Goal: Task Accomplishment & Management: Manage account settings

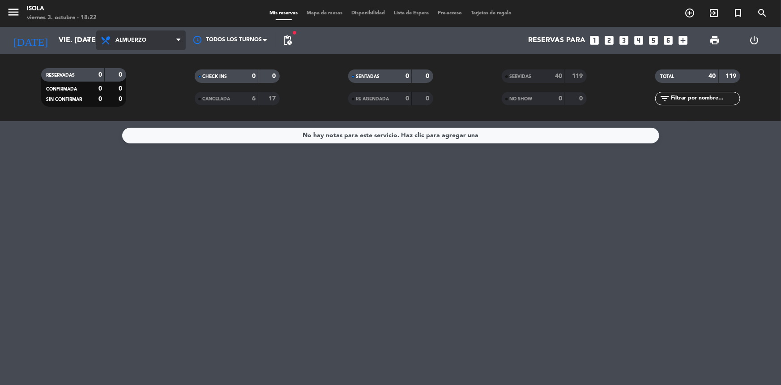
click at [107, 46] on span "Almuerzo" at bounding box center [141, 40] width 90 height 20
click at [122, 96] on div "menu Isola viernes 3. octubre - 18:22 Mis reservas Mapa de mesas Disponibilidad…" at bounding box center [390, 60] width 781 height 121
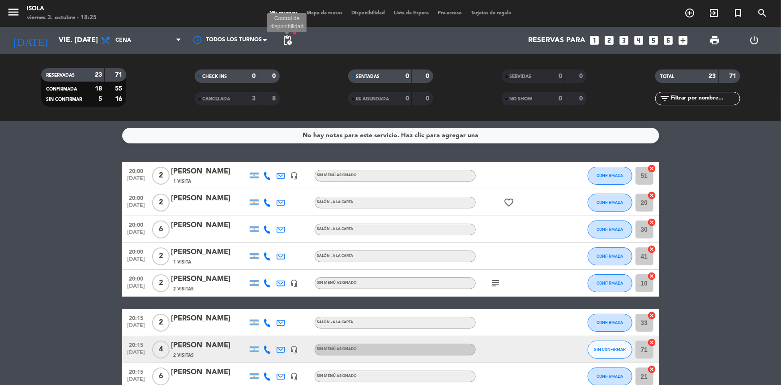
click at [286, 37] on span "pending_actions" at bounding box center [287, 40] width 11 height 11
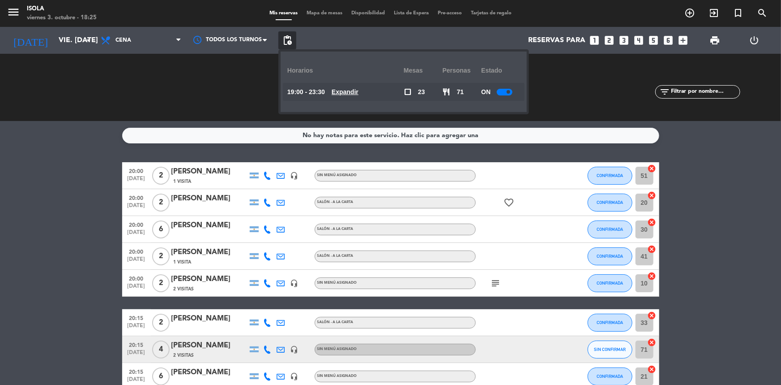
click at [343, 90] on u "Expandir" at bounding box center [345, 91] width 27 height 7
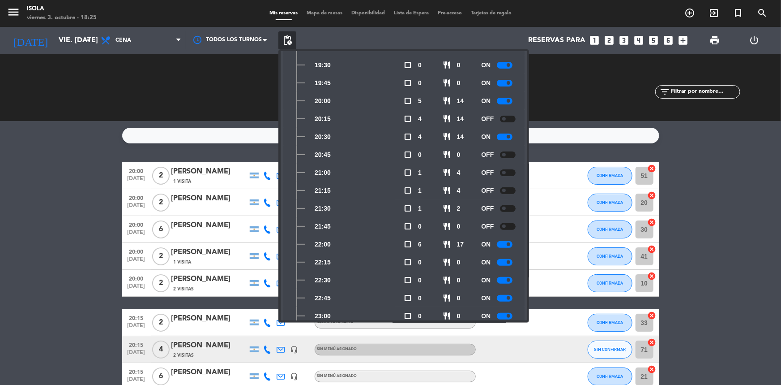
scroll to position [81, 0]
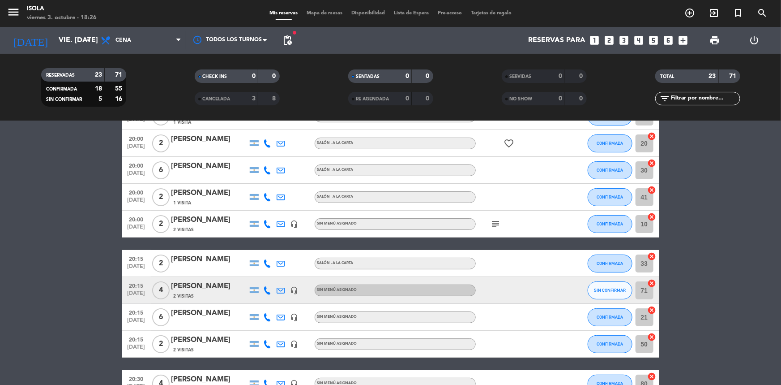
scroll to position [58, 0]
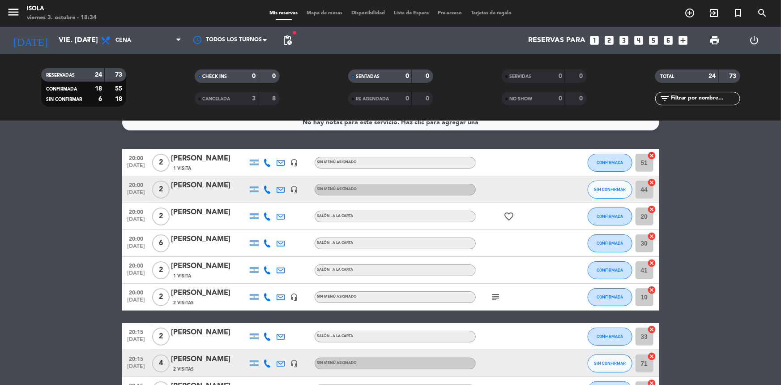
scroll to position [0, 0]
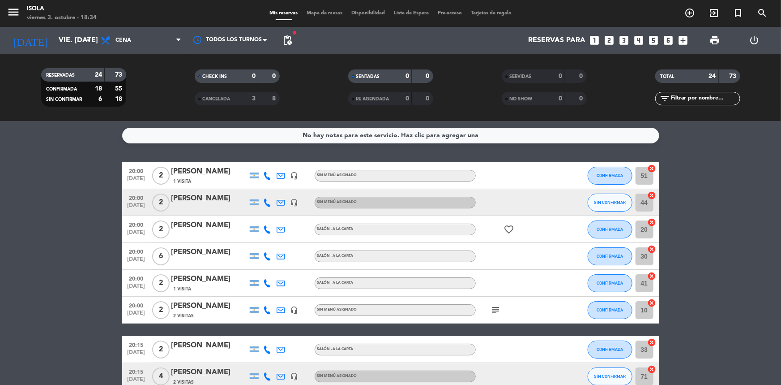
click at [507, 224] on icon "favorite_border" at bounding box center [509, 229] width 11 height 11
click at [495, 306] on icon "subject" at bounding box center [496, 309] width 11 height 11
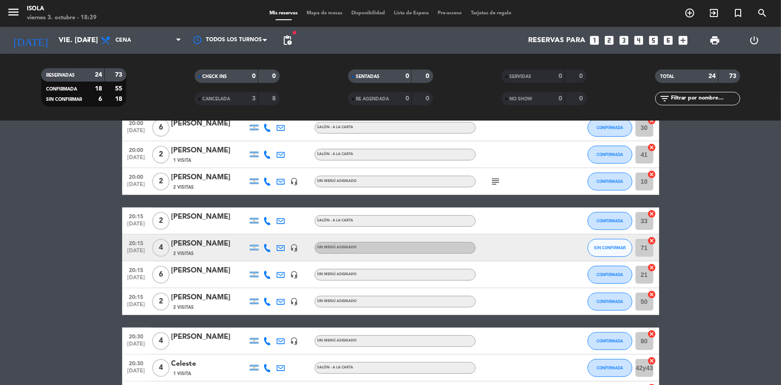
scroll to position [124, 0]
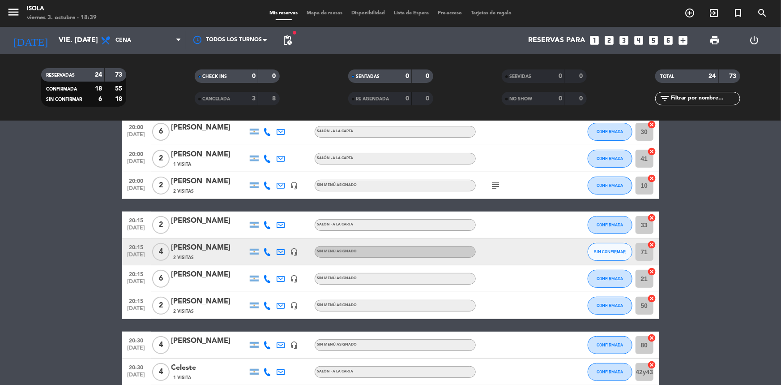
click at [313, 13] on span "Mapa de mesas" at bounding box center [324, 13] width 45 height 5
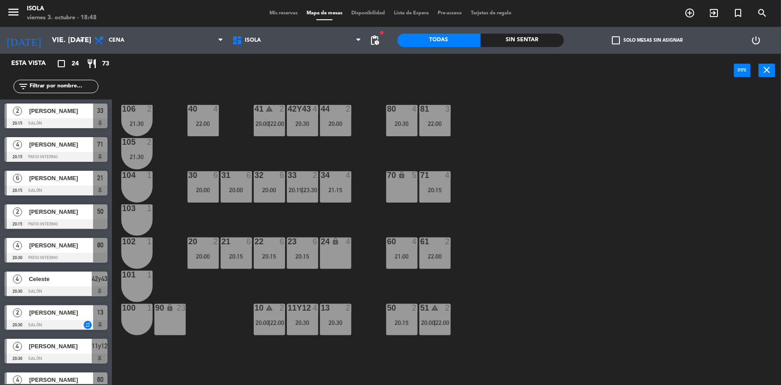
scroll to position [202, 0]
click at [272, 107] on icon "warning" at bounding box center [270, 109] width 8 height 8
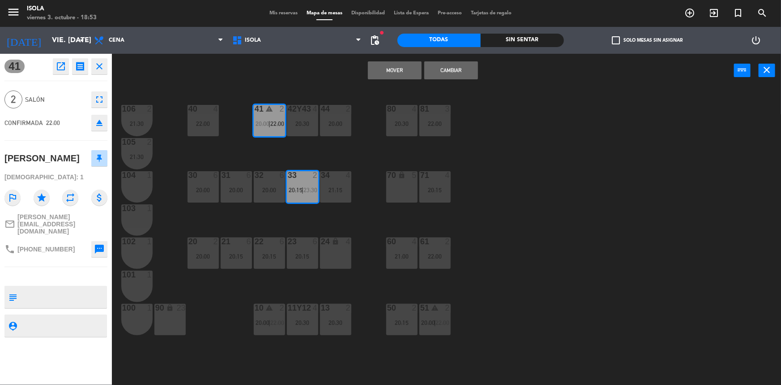
click at [271, 109] on icon "warning" at bounding box center [270, 109] width 8 height 8
click at [275, 115] on div "41 warning 2 20:00 | 22:00" at bounding box center [269, 120] width 31 height 31
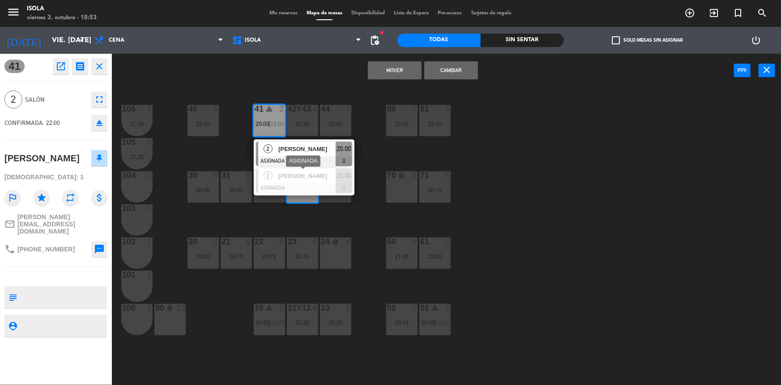
click at [309, 201] on div "33 2 20:15 | 23:30 2 [PERSON_NAME] ASIGNADA 20:15 2 [PERSON_NAME] 23:30" at bounding box center [302, 186] width 31 height 31
click at [307, 198] on div "33 2 20:15 | 23:30" at bounding box center [302, 186] width 31 height 31
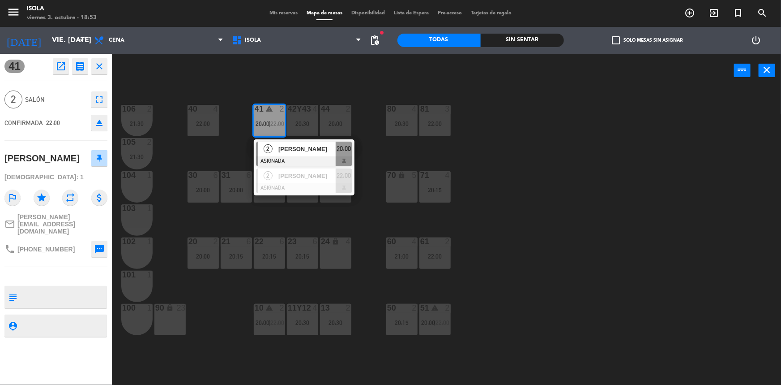
click at [300, 225] on div "40 4 22:00 42y43 4 20:30 41 warning 2 20:00 | 22:00 2 [PERSON_NAME] ASIGNADA 20…" at bounding box center [451, 237] width 662 height 297
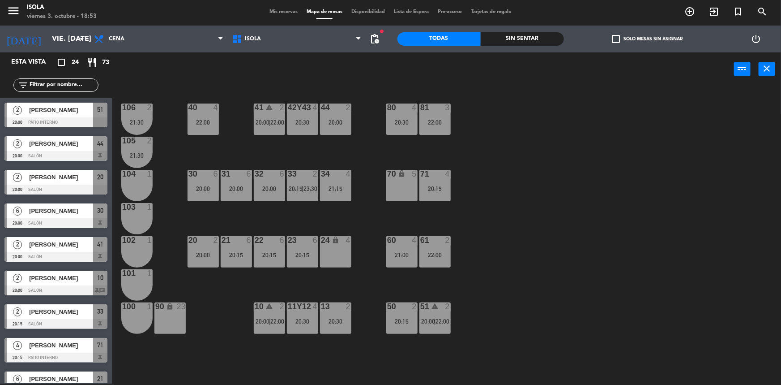
scroll to position [152, 0]
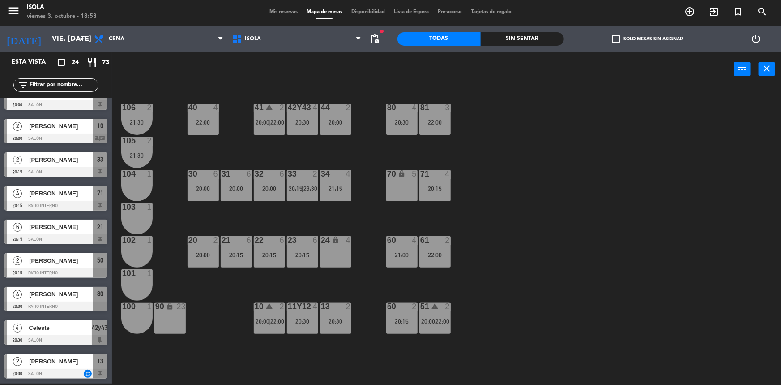
click at [266, 120] on span "20:00" at bounding box center [263, 122] width 14 height 7
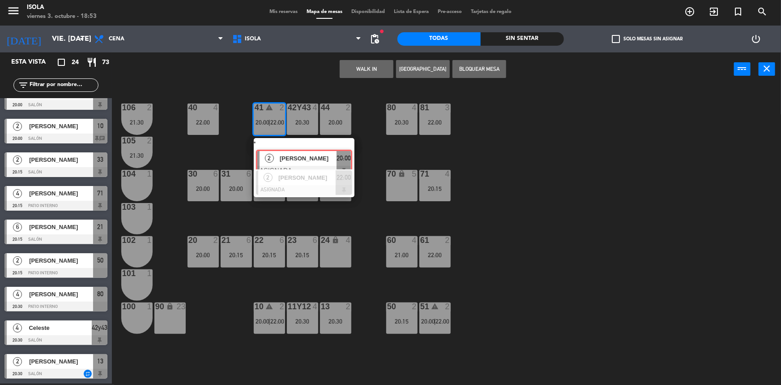
click at [301, 149] on div "2 [PERSON_NAME] ASIGNADA 20:00" at bounding box center [304, 154] width 114 height 32
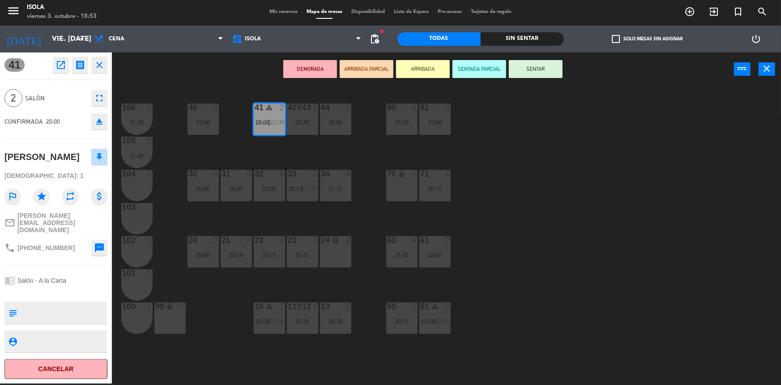
click at [260, 145] on div "40 4 22:00 42y43 4 20:30 41 warning 2 20:00 | 22:00 44 2 20:00 80 4 20:30 81 3 …" at bounding box center [451, 235] width 662 height 297
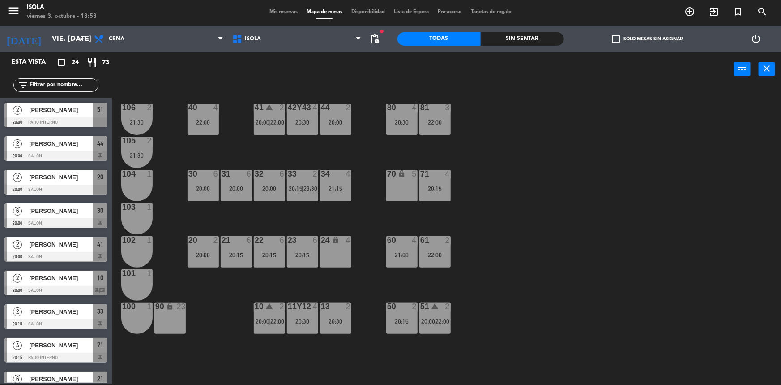
click at [273, 125] on div "41 warning 2 20:00 | 22:00" at bounding box center [269, 118] width 31 height 31
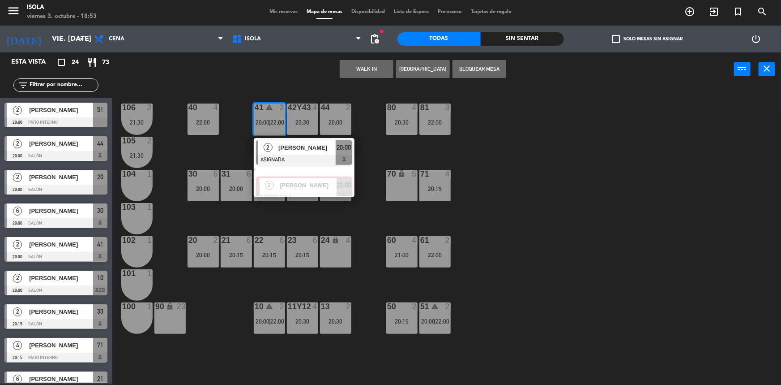
click at [274, 166] on div "2 [PERSON_NAME] ASIGNADA 22:00" at bounding box center [304, 181] width 114 height 32
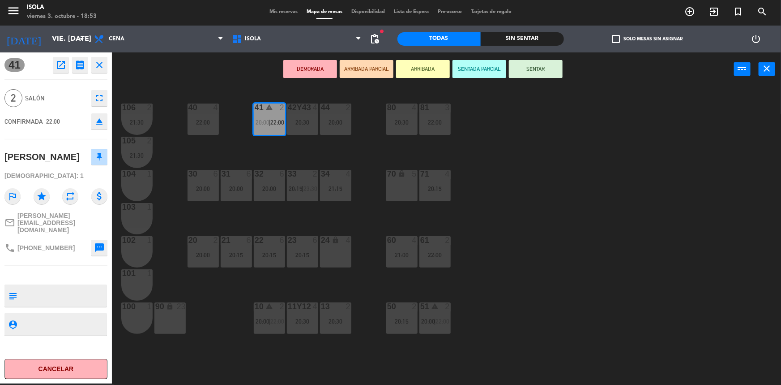
click at [254, 153] on div "40 4 22:00 42y43 4 20:30 41 warning 2 20:00 | 22:00 44 2 20:00 80 4 20:30 81 3 …" at bounding box center [451, 235] width 662 height 297
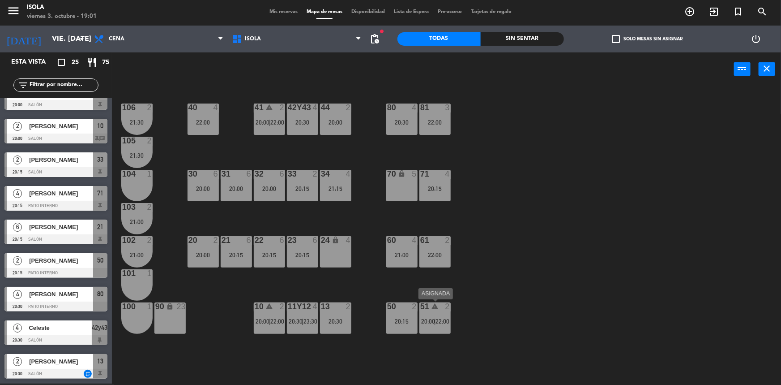
click at [440, 322] on span "22:00" at bounding box center [443, 320] width 14 height 7
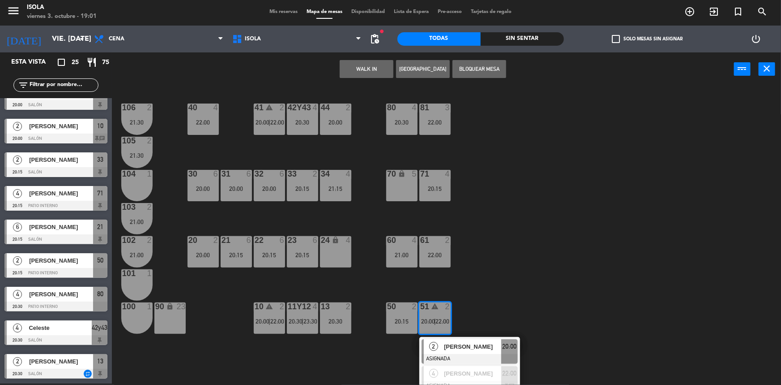
scroll to position [8, 0]
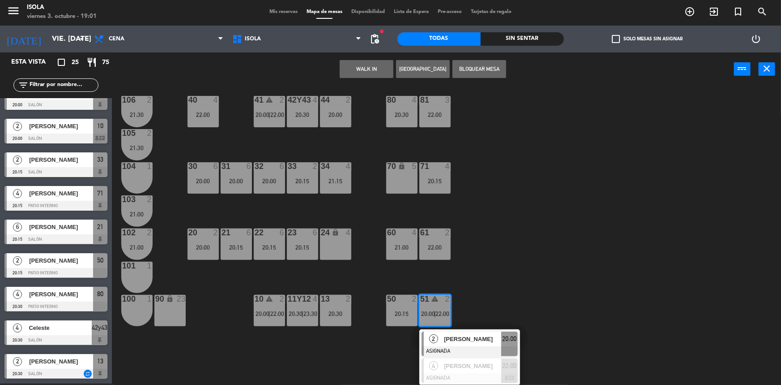
click at [548, 288] on div "40 4 22:00 42y43 4 20:30 41 warning 2 20:00 | 22:00 44 2 20:00 80 4 20:30 81 3 …" at bounding box center [451, 235] width 662 height 297
